Goal: Information Seeking & Learning: Learn about a topic

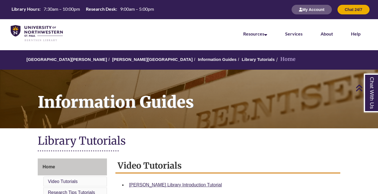
scroll to position [142, 0]
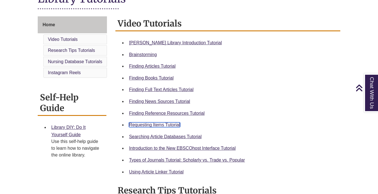
click at [169, 125] on link "Requesting Items Tutorial" at bounding box center [154, 124] width 51 height 5
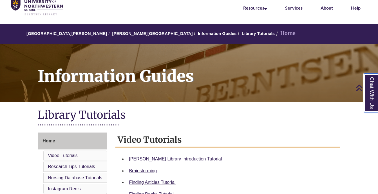
scroll to position [9, 0]
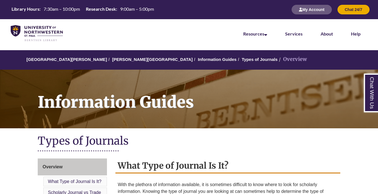
scroll to position [52, 0]
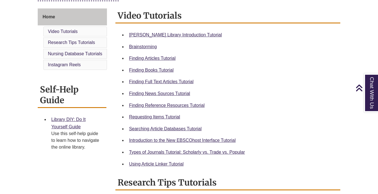
scroll to position [242, 0]
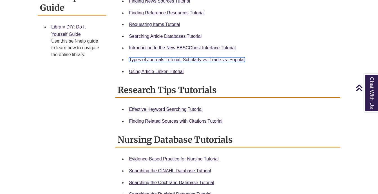
click at [183, 59] on link "Types of Journals Tutorial: Scholarly vs. Trade vs. Popular" at bounding box center [187, 59] width 116 height 5
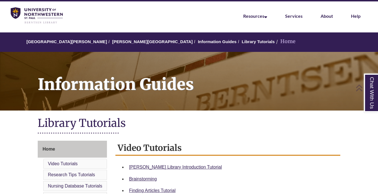
scroll to position [17, 0]
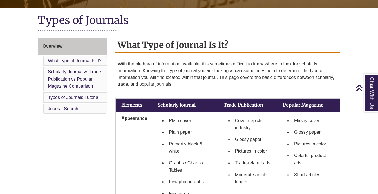
scroll to position [118, 0]
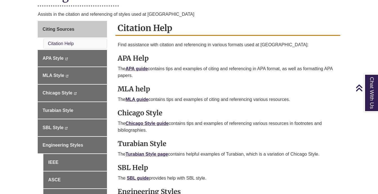
scroll to position [145, 0]
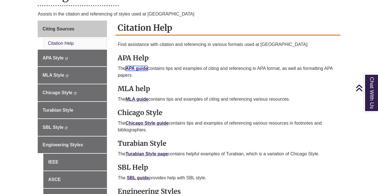
click at [137, 68] on link "APA guide" at bounding box center [137, 68] width 22 height 5
click at [143, 66] on link "APA guide" at bounding box center [137, 68] width 22 height 5
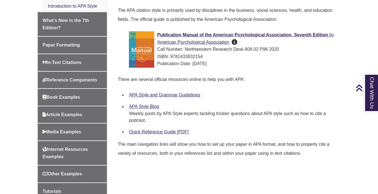
scroll to position [175, 0]
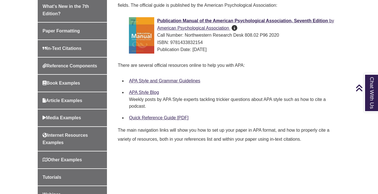
scroll to position [190, 0]
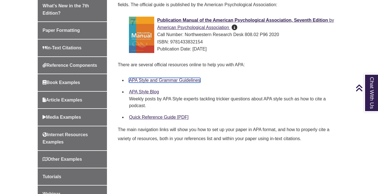
click at [196, 81] on link "APA Style and Grammar Guidelines" at bounding box center [164, 80] width 71 height 5
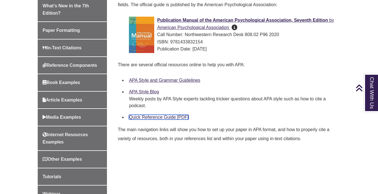
click at [149, 116] on link "Quick Reference Guide [PDF]" at bounding box center [159, 117] width 60 height 5
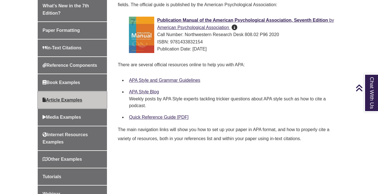
click at [72, 99] on span "Article Examples" at bounding box center [63, 100] width 40 height 5
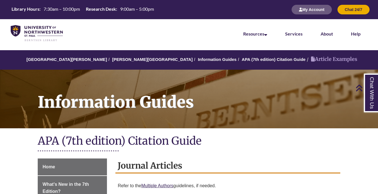
scroll to position [148, 0]
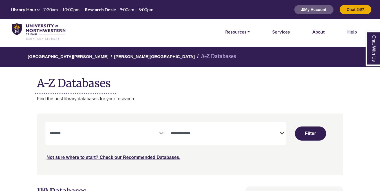
select select "Database Subject Filter"
select select "Database Types Filter"
click at [153, 135] on textarea "Search" at bounding box center [104, 134] width 109 height 5
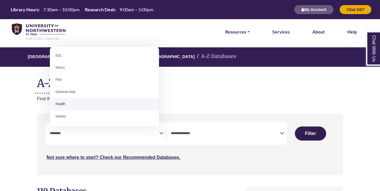
scroll to position [114, 0]
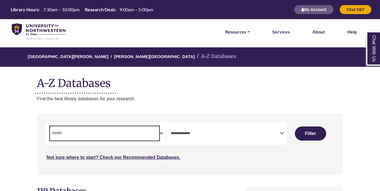
click at [163, 134] on icon "Search filters" at bounding box center [161, 132] width 4 height 8
click at [66, 133] on span "Business" at bounding box center [59, 132] width 15 height 5
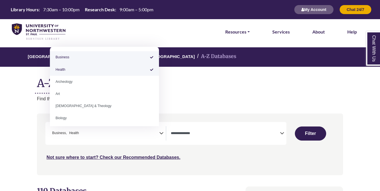
select select "*****"
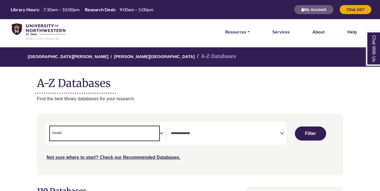
click at [162, 133] on icon "Search filters" at bounding box center [161, 132] width 4 height 8
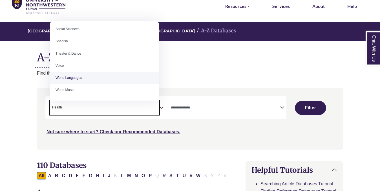
scroll to position [26, 0]
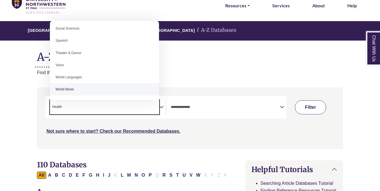
click at [315, 106] on button "Filter" at bounding box center [310, 107] width 31 height 14
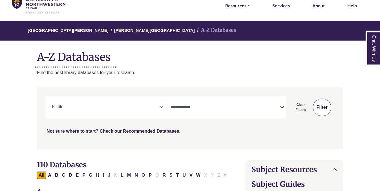
select select "Database Types Filter"
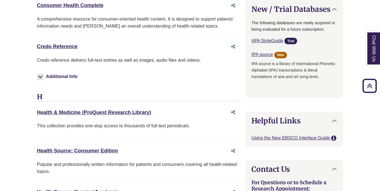
scroll to position [574, 0]
drag, startPoint x: 153, startPoint y: 110, endPoint x: 26, endPoint y: 109, distance: 127.4
copy link "Health & Medicine (ProQuest Research Library)"
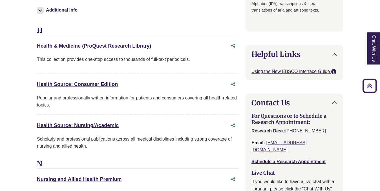
scroll to position [641, 0]
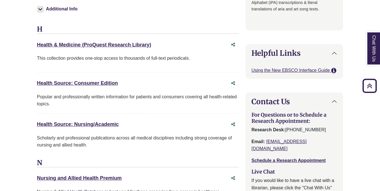
click at [137, 121] on div "Health Source: Nursing/Academic This link opens in a new window" at bounding box center [132, 124] width 191 height 8
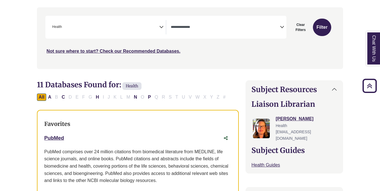
scroll to position [0, 0]
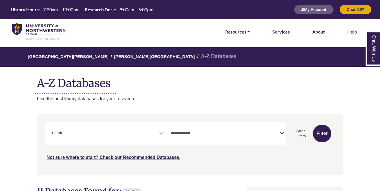
click at [154, 134] on span "× Health" at bounding box center [104, 133] width 109 height 14
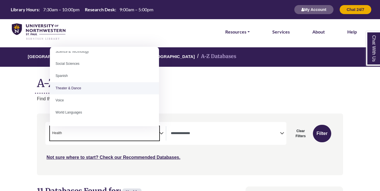
scroll to position [502, 0]
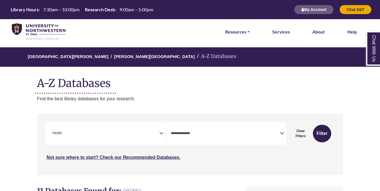
click at [194, 156] on div "Not sure where to start? Check our Recommended Databases." at bounding box center [153, 155] width 217 height 12
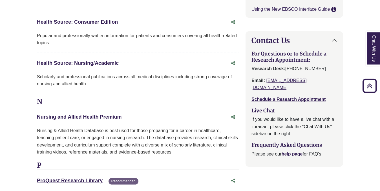
scroll to position [674, 0]
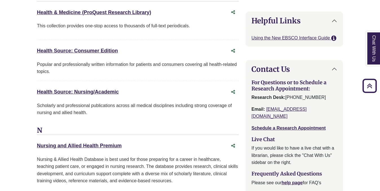
drag, startPoint x: 119, startPoint y: 93, endPoint x: 26, endPoint y: 91, distance: 92.2
copy link "Health Source: Nursing/Academic"
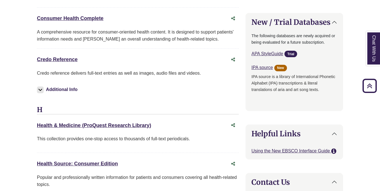
scroll to position [560, 0]
drag, startPoint x: 106, startPoint y: 16, endPoint x: 30, endPoint y: 19, distance: 75.3
copy link "Consumer Health Complete"
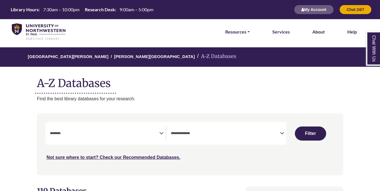
select select "Database Subject Filter"
select select "Database Types Filter"
click at [282, 132] on icon "Search filters" at bounding box center [282, 132] width 4 height 8
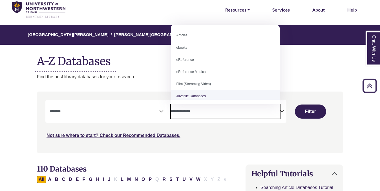
scroll to position [19, 0]
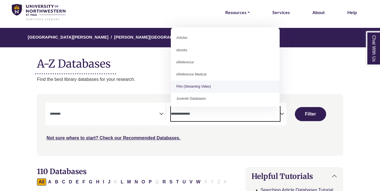
click at [132, 75] on div "University of Northwestern - St. Paul Berntsen Library A-Z Databases A-Z Databa…" at bounding box center [189, 55] width 323 height 55
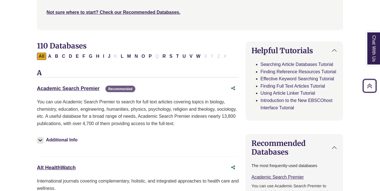
scroll to position [147, 0]
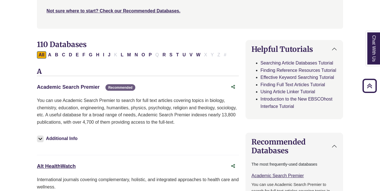
click at [74, 86] on link "Academic Search Premier This link opens in a new window" at bounding box center [68, 87] width 63 height 6
click at [66, 88] on link "Academic Search Premier This link opens in a new window" at bounding box center [68, 87] width 63 height 6
click at [41, 137] on img at bounding box center [40, 139] width 7 height 7
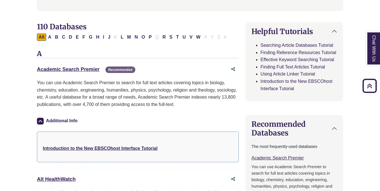
scroll to position [165, 0]
click at [84, 70] on link "Academic Search Premier This link opens in a new window" at bounding box center [68, 69] width 63 height 6
click at [82, 70] on link "Academic Search Premier This link opens in a new window" at bounding box center [68, 69] width 63 height 6
click at [374, 52] on link "Chat With Us" at bounding box center [373, 48] width 14 height 34
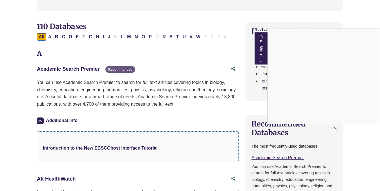
click at [72, 71] on link "Academic Search Premier This link opens in a new window" at bounding box center [68, 69] width 63 height 6
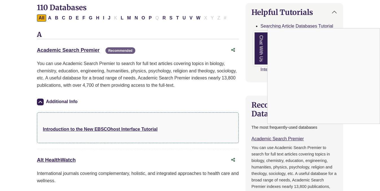
scroll to position [184, 0]
click at [68, 48] on link "Academic Search Premier This link opens in a new window" at bounding box center [68, 50] width 63 height 6
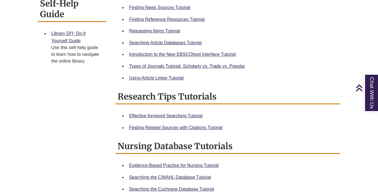
scroll to position [236, 0]
click at [153, 114] on link "Effective Keyword Searching Tutorial" at bounding box center [166, 115] width 74 height 5
click at [373, 103] on link "Chat With Us" at bounding box center [371, 93] width 14 height 39
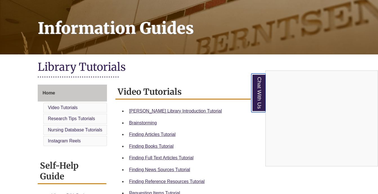
scroll to position [74, 0]
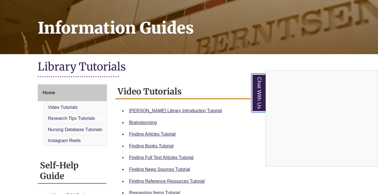
click at [262, 89] on link "Chat With Us" at bounding box center [259, 93] width 14 height 39
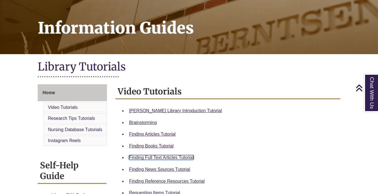
click at [167, 155] on link "Finding Full Text Articles Tutorial" at bounding box center [161, 157] width 65 height 5
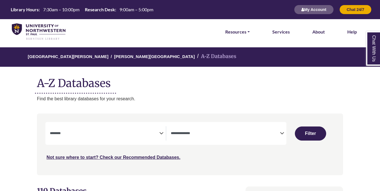
select select "Database Subject Filter"
select select "Database Types Filter"
select select "Database Subject Filter"
select select "Database Types Filter"
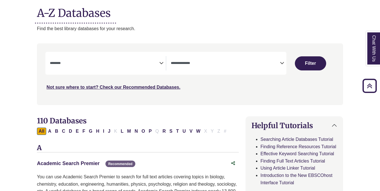
click at [84, 162] on link "Academic Search Premier This link opens in a new window" at bounding box center [68, 164] width 63 height 6
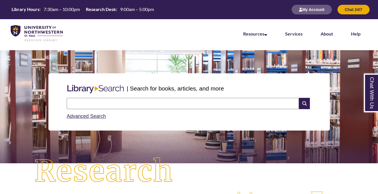
click at [156, 106] on input "text" at bounding box center [183, 103] width 232 height 11
type input "**********"
click at [306, 100] on icon at bounding box center [304, 103] width 11 height 11
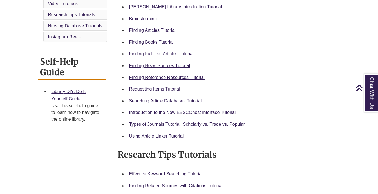
scroll to position [183, 0]
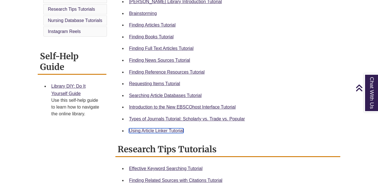
click at [149, 131] on link "Using Article Linker Tutorial" at bounding box center [156, 130] width 55 height 5
